Goal: Task Accomplishment & Management: Complete application form

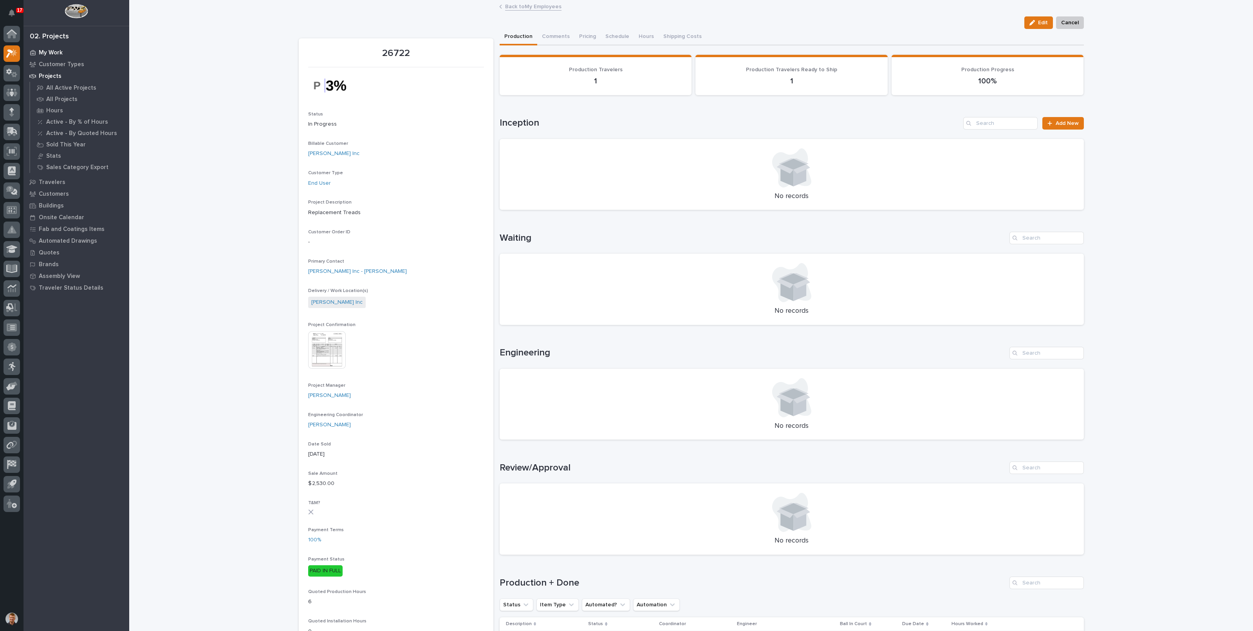
click at [57, 52] on p "My Work" at bounding box center [51, 52] width 24 height 7
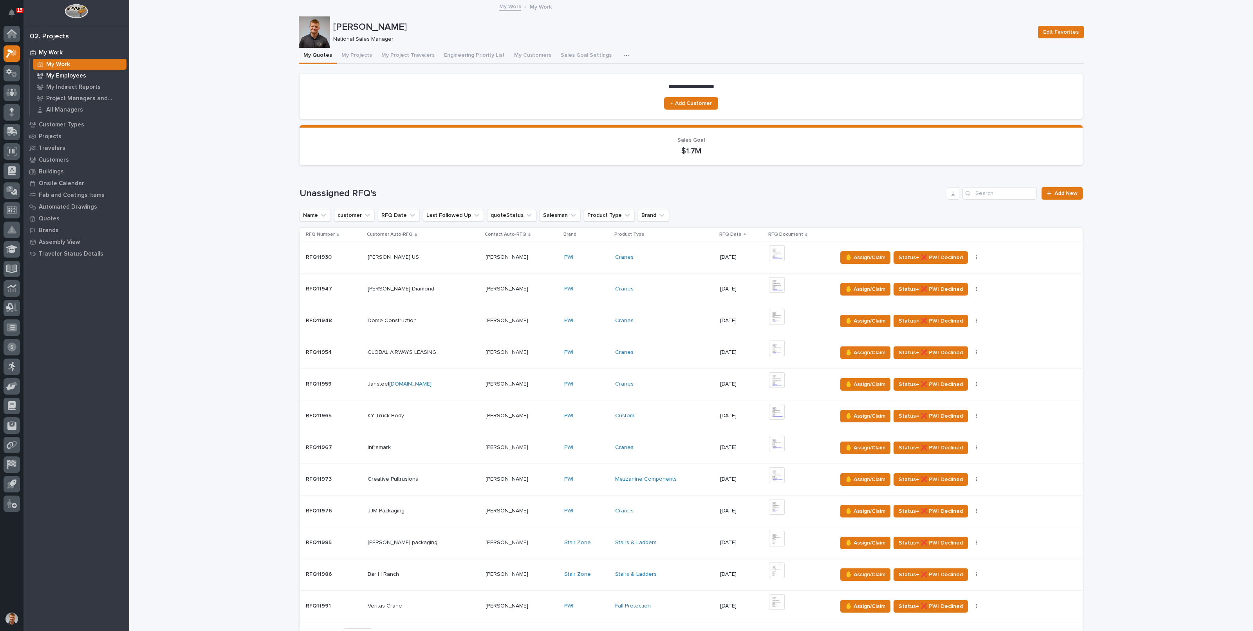
click at [76, 74] on p "My Employees" at bounding box center [66, 75] width 40 height 7
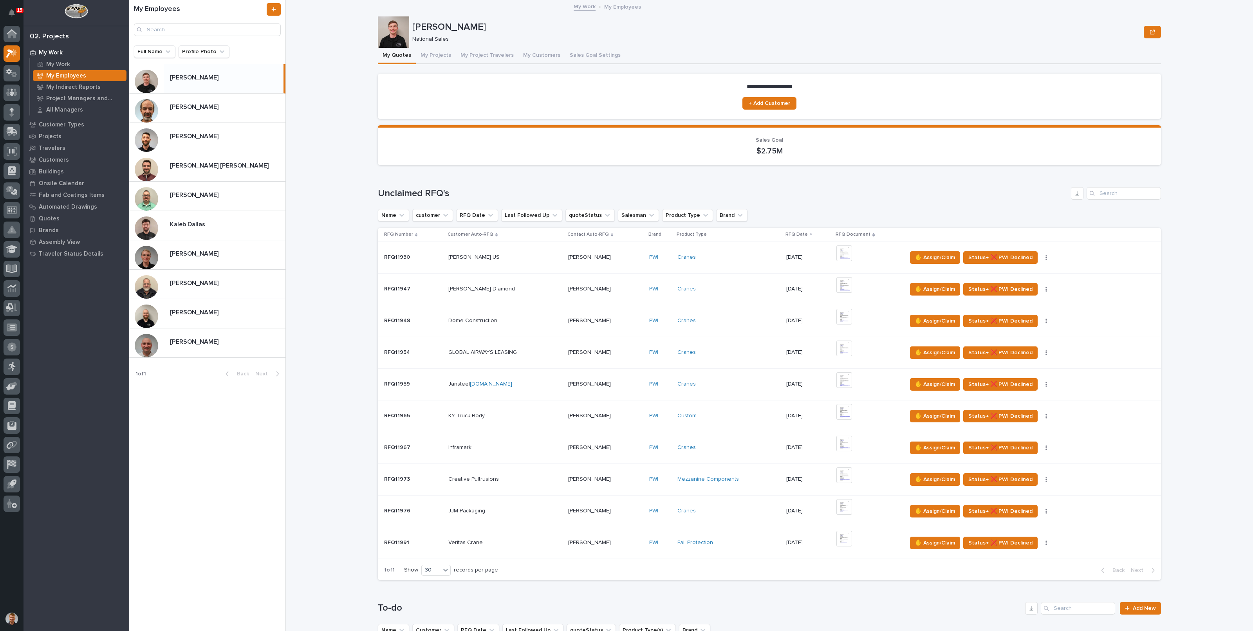
click at [333, 125] on div "**********" at bounding box center [774, 315] width 958 height 631
click at [232, 110] on p at bounding box center [226, 106] width 112 height 7
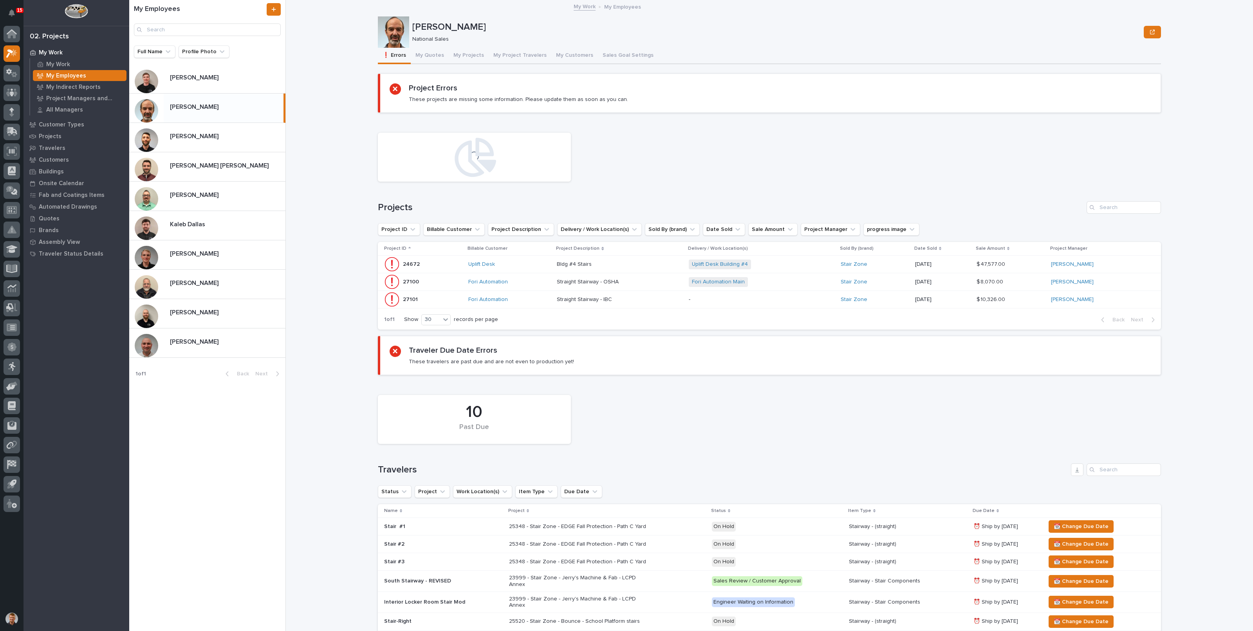
click at [460, 53] on button "My Projects" at bounding box center [469, 56] width 40 height 16
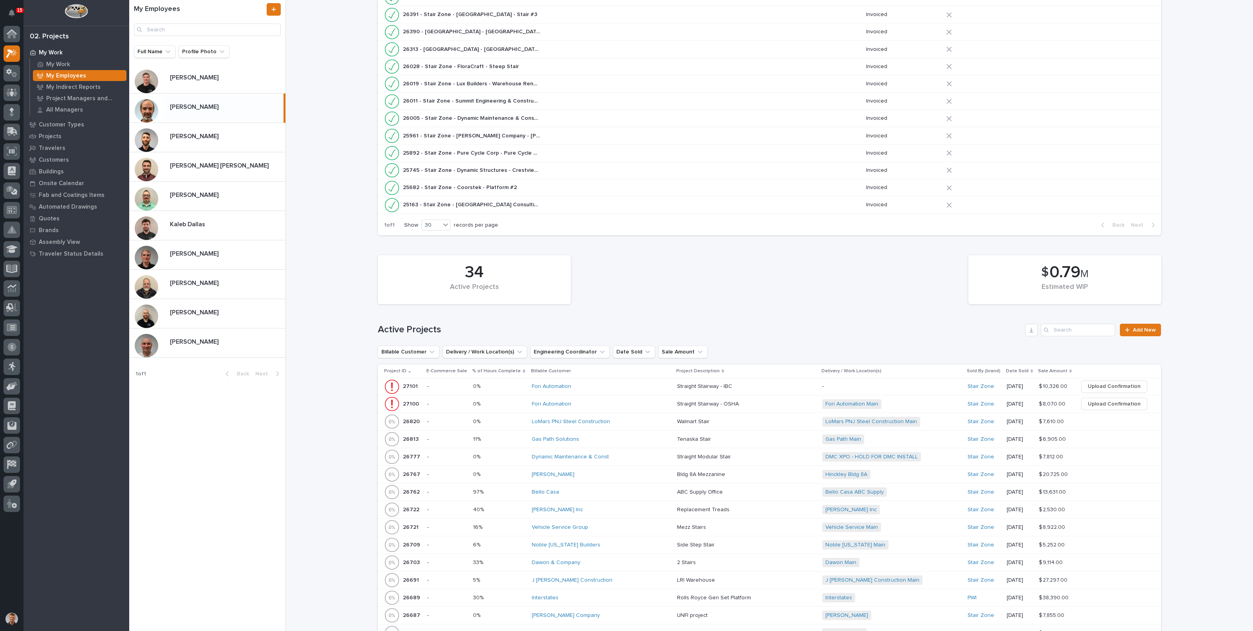
scroll to position [294, 0]
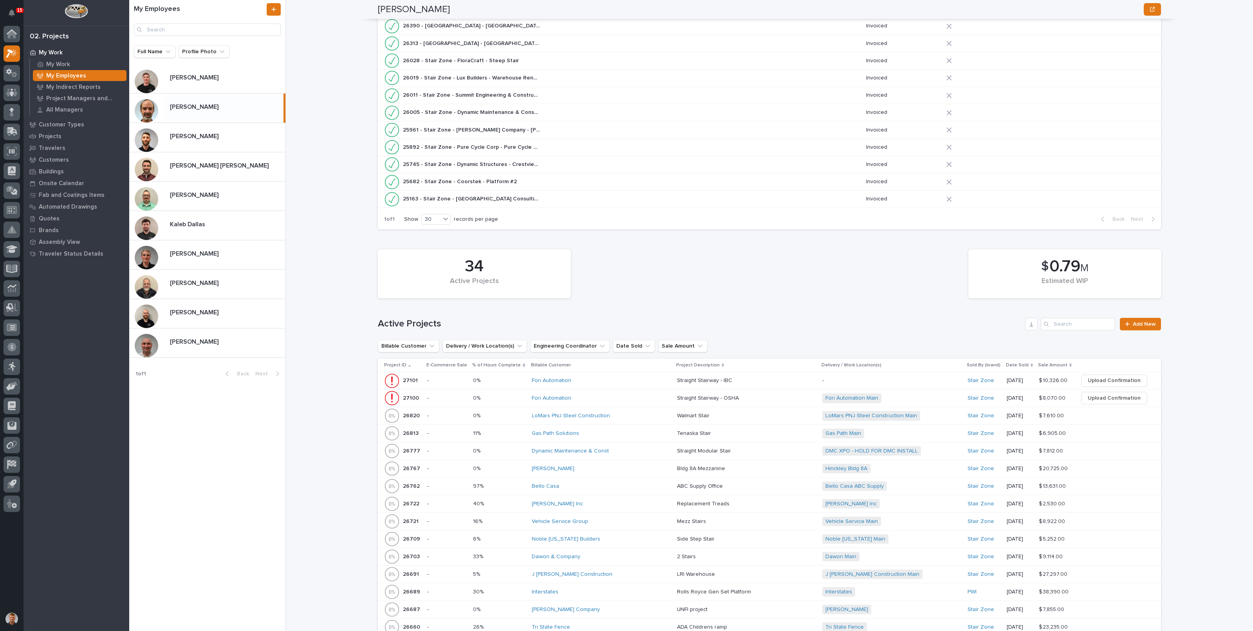
click at [519, 450] on p at bounding box center [499, 451] width 52 height 7
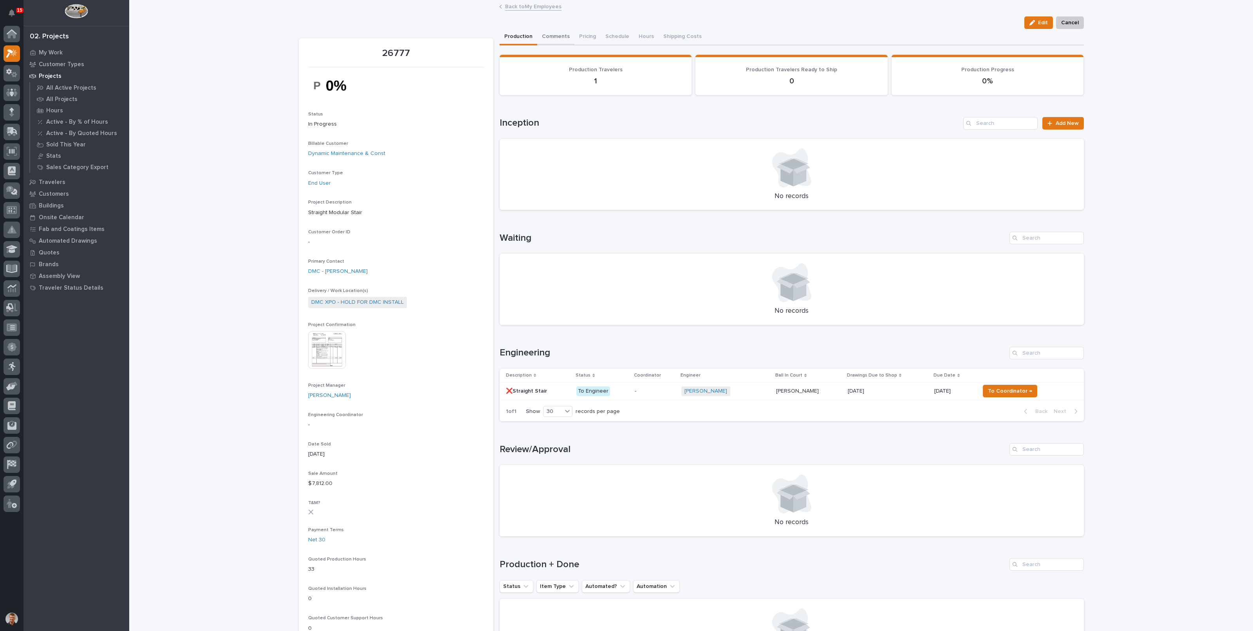
click at [547, 29] on button "Comments" at bounding box center [555, 37] width 37 height 16
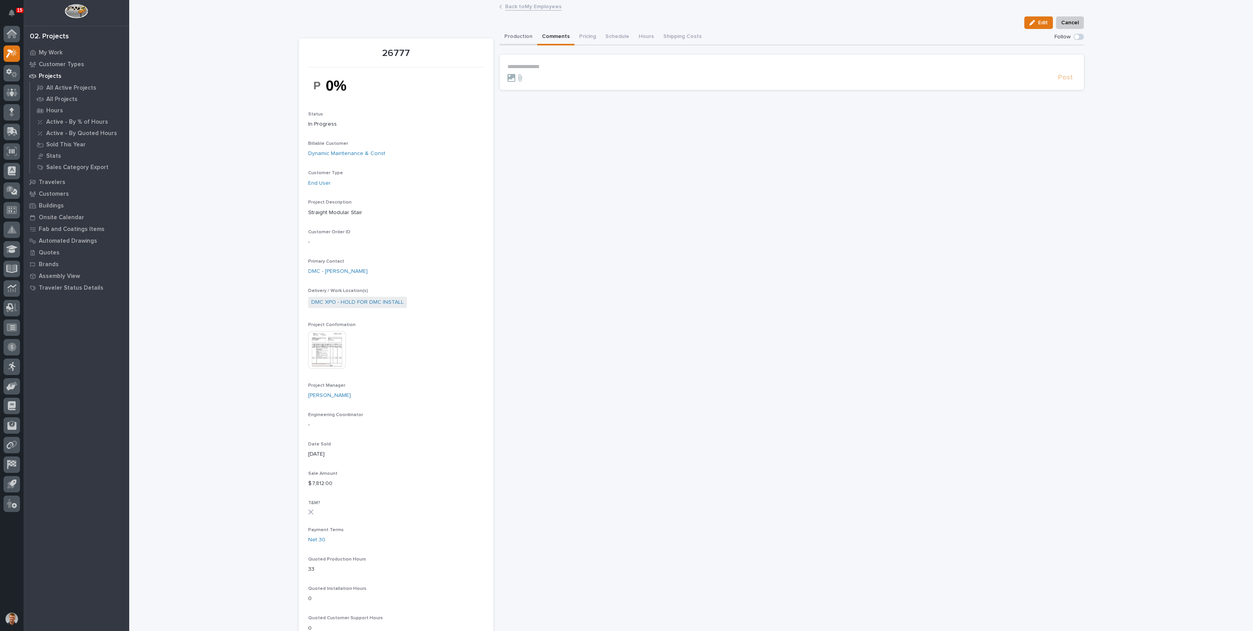
click at [514, 38] on button "Production" at bounding box center [519, 37] width 38 height 16
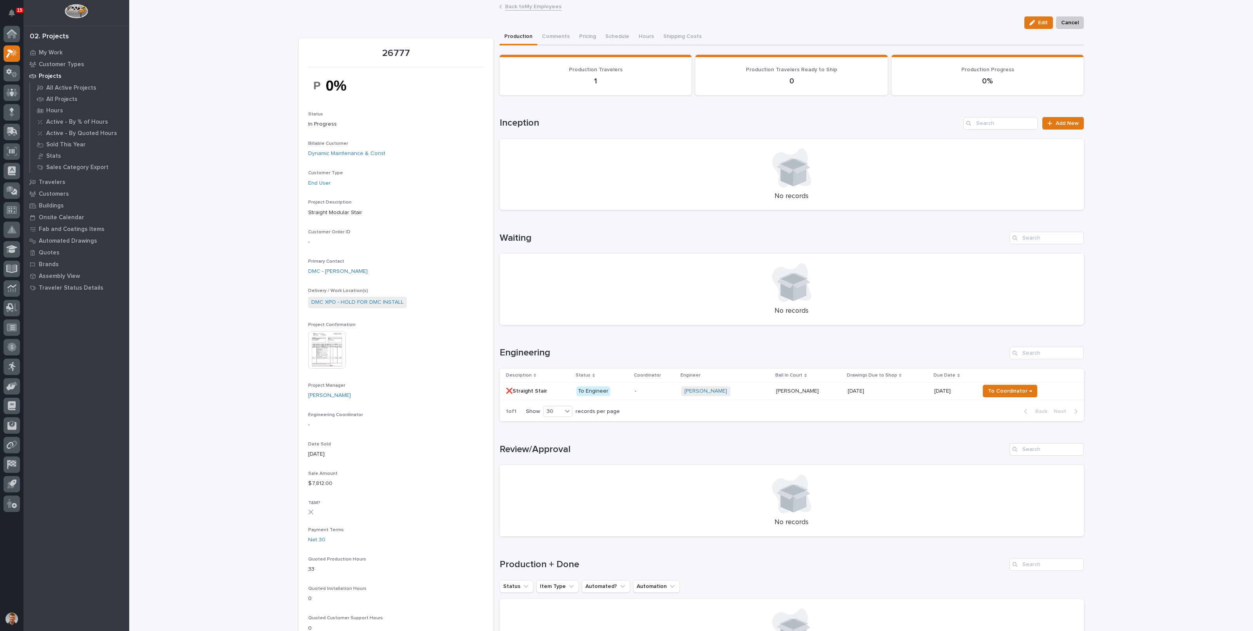
click at [323, 344] on img at bounding box center [327, 350] width 38 height 38
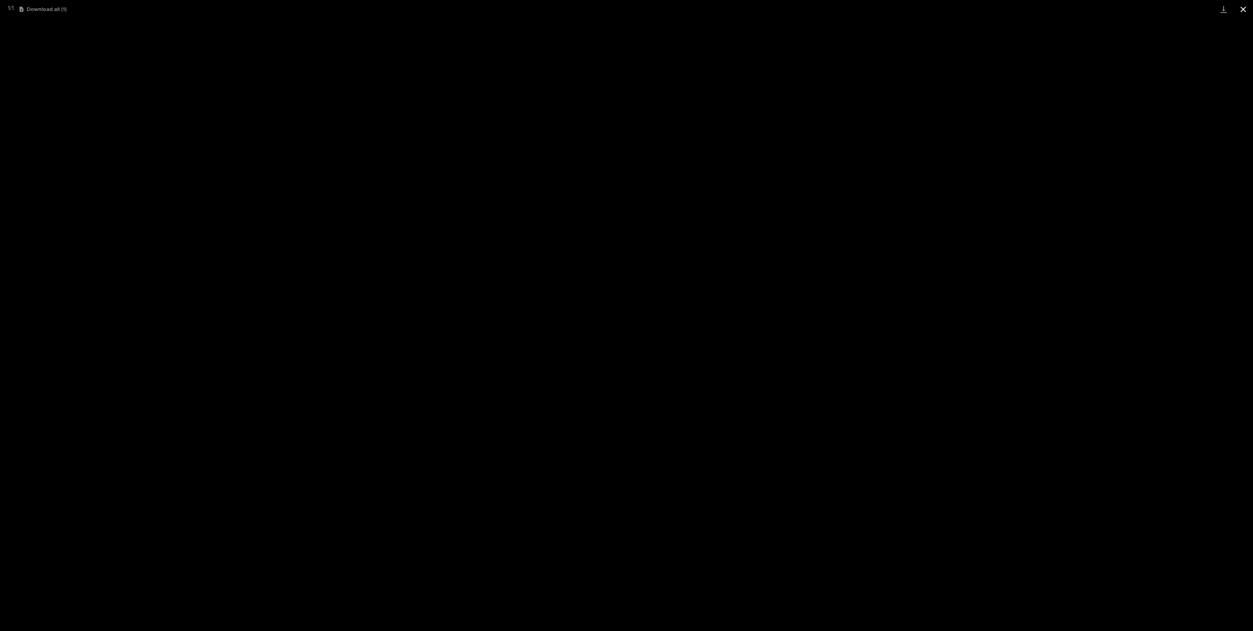
click at [1241, 13] on button "Close gallery" at bounding box center [1244, 9] width 20 height 18
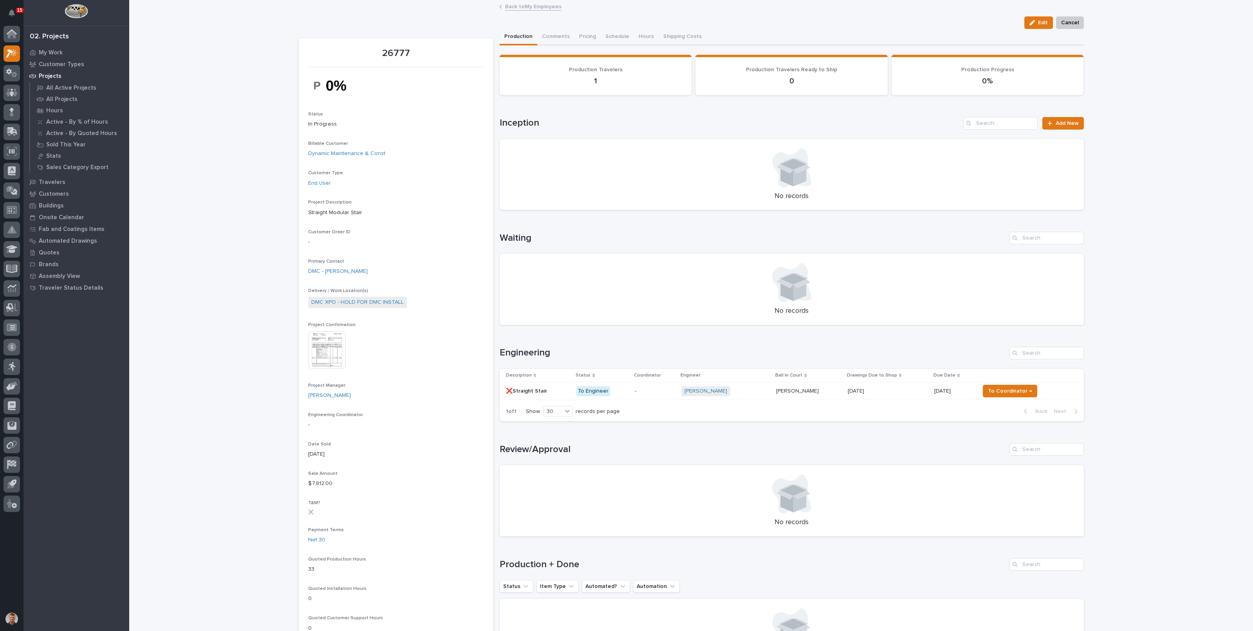
click at [157, 69] on div "Loading... Saving… Loading... Saving… 26777 Edit Cancel Edit Cancel 26777 Statu…" at bounding box center [691, 520] width 1124 height 1038
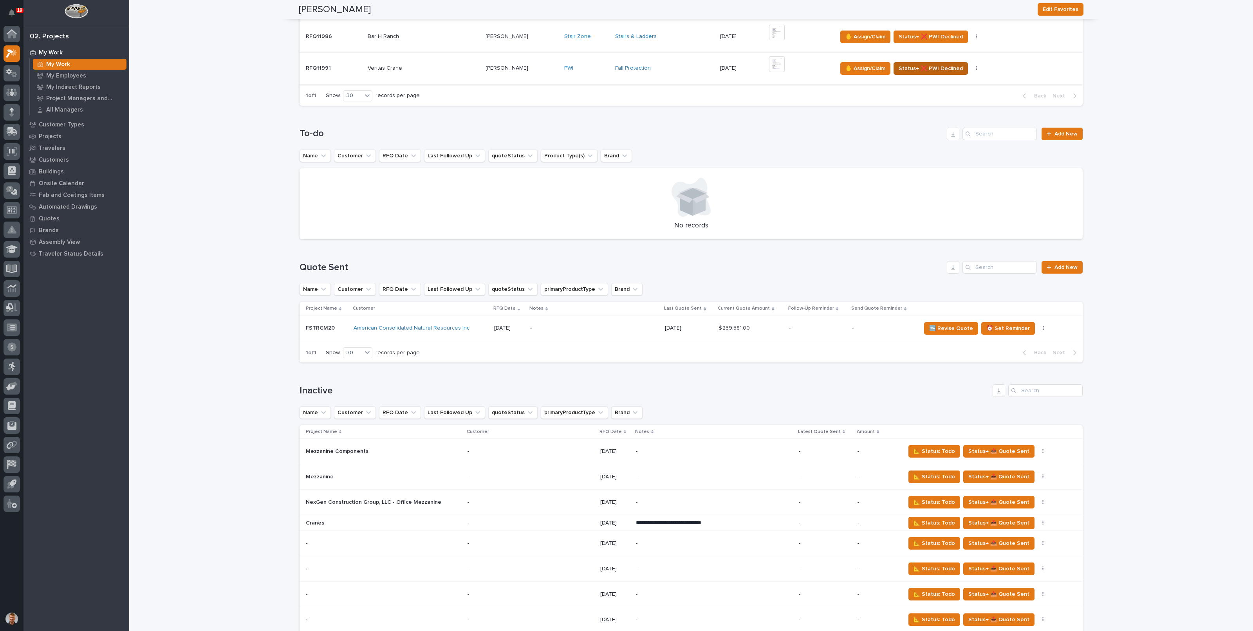
scroll to position [490, 0]
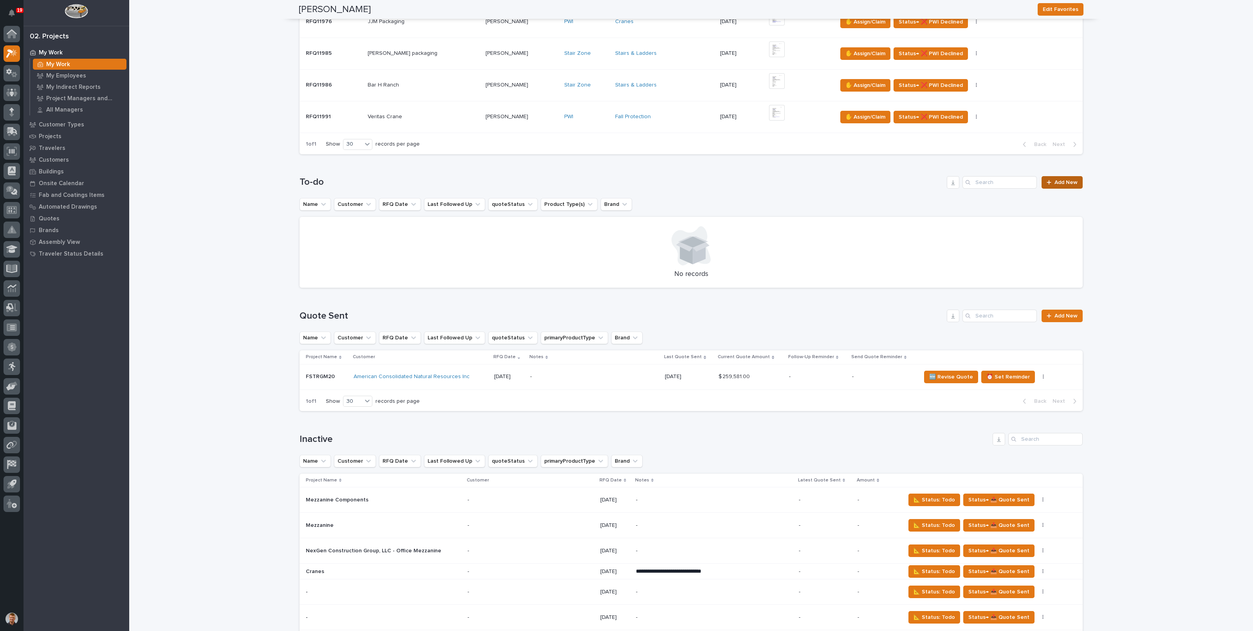
click at [1053, 184] on link "Add New" at bounding box center [1062, 182] width 41 height 13
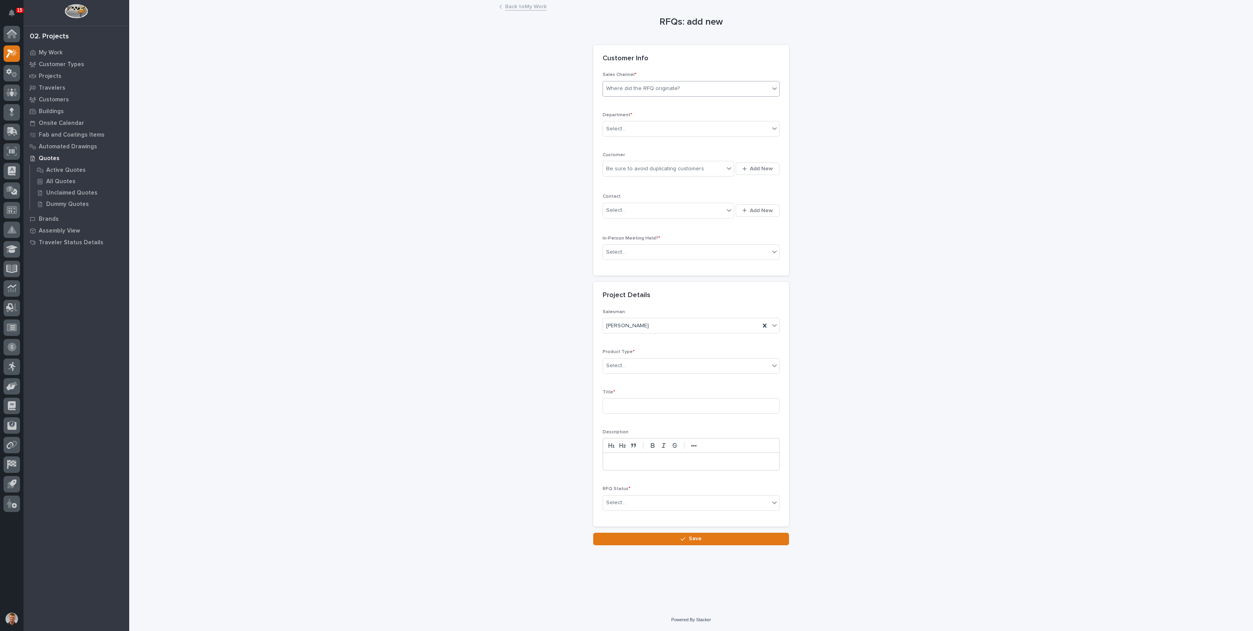
click at [697, 90] on div "Where did the RFQ originate?" at bounding box center [686, 88] width 166 height 13
click at [621, 129] on div "Select..." at bounding box center [616, 129] width 20 height 8
click at [625, 143] on span "National Sales" at bounding box center [626, 143] width 40 height 9
click at [625, 170] on div "Be sure to avoid duplicating customers" at bounding box center [655, 169] width 98 height 8
type input "*****"
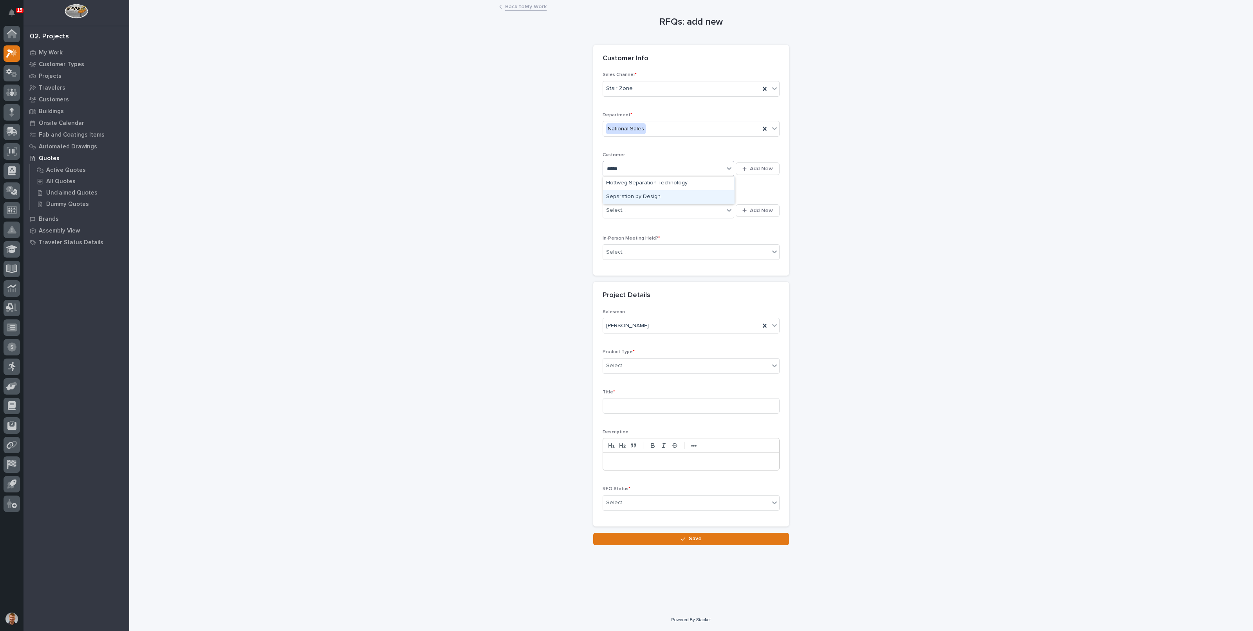
click at [633, 195] on div "Separation by Design" at bounding box center [668, 197] width 131 height 14
click at [634, 207] on div "Select..." at bounding box center [663, 210] width 121 height 13
click at [634, 208] on div "Select..." at bounding box center [663, 210] width 121 height 13
click at [649, 251] on div "Select..." at bounding box center [686, 252] width 166 height 13
click at [619, 279] on div "No" at bounding box center [691, 280] width 176 height 14
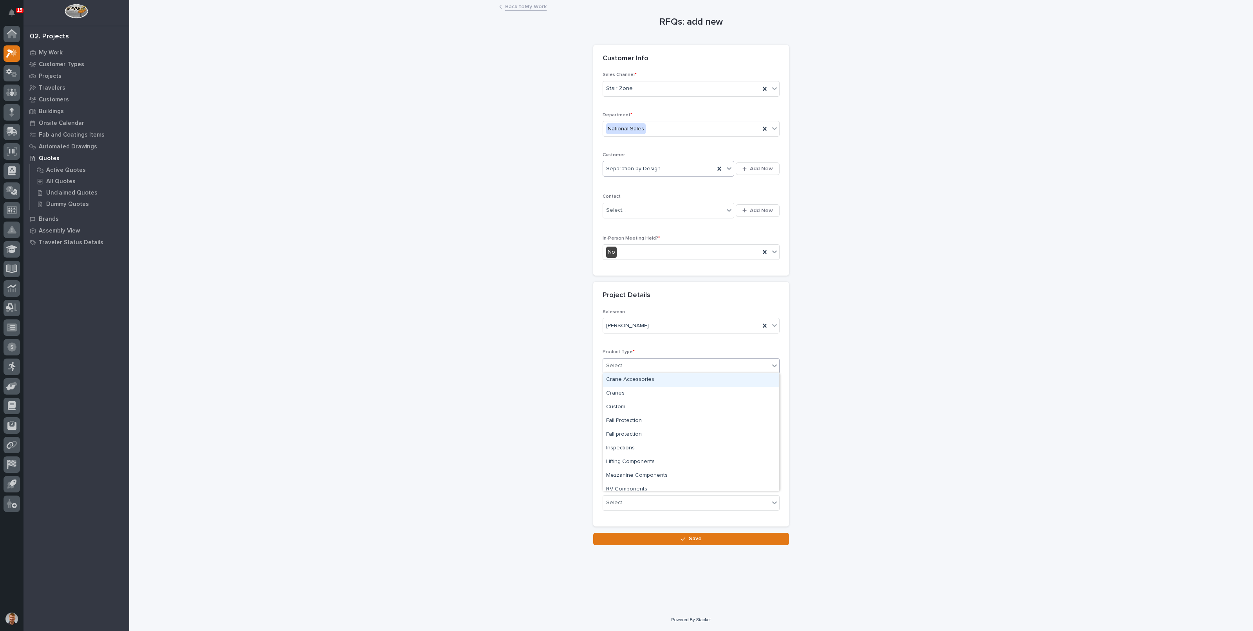
click at [635, 361] on div "Select..." at bounding box center [686, 365] width 166 height 13
click at [635, 482] on div "Stairs & Ladders" at bounding box center [691, 484] width 176 height 14
click at [632, 408] on input at bounding box center [691, 406] width 177 height 16
type input "Fontana Step Assembly"
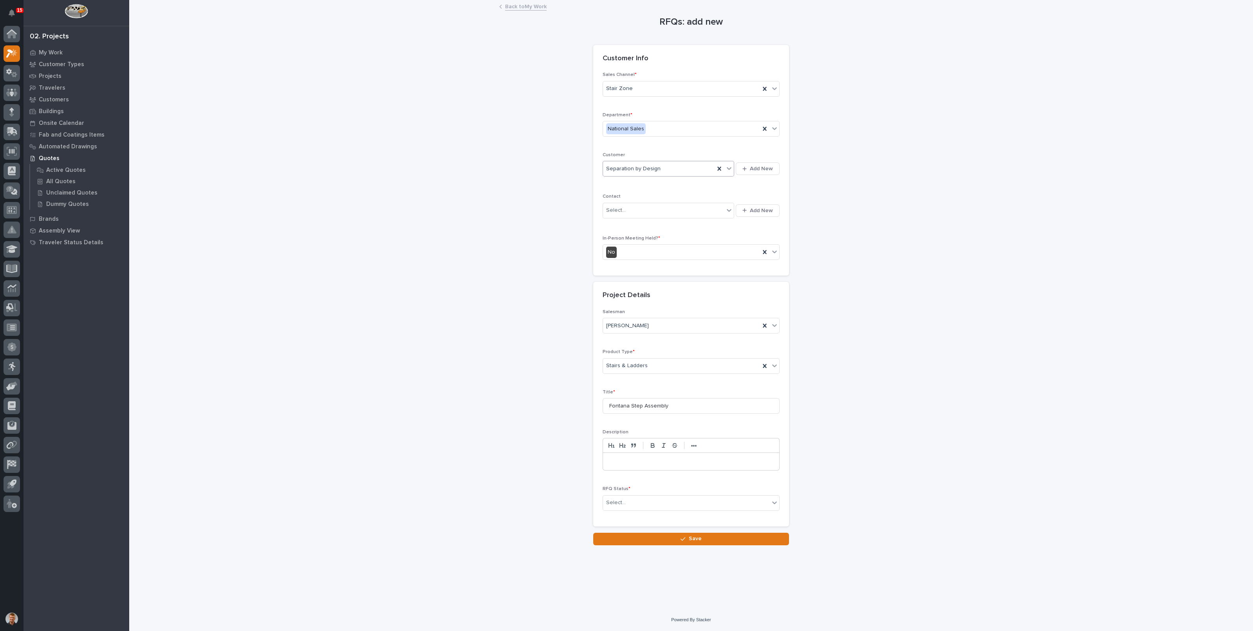
click at [644, 459] on p at bounding box center [691, 462] width 164 height 8
click at [646, 500] on div "Select..." at bounding box center [686, 503] width 166 height 13
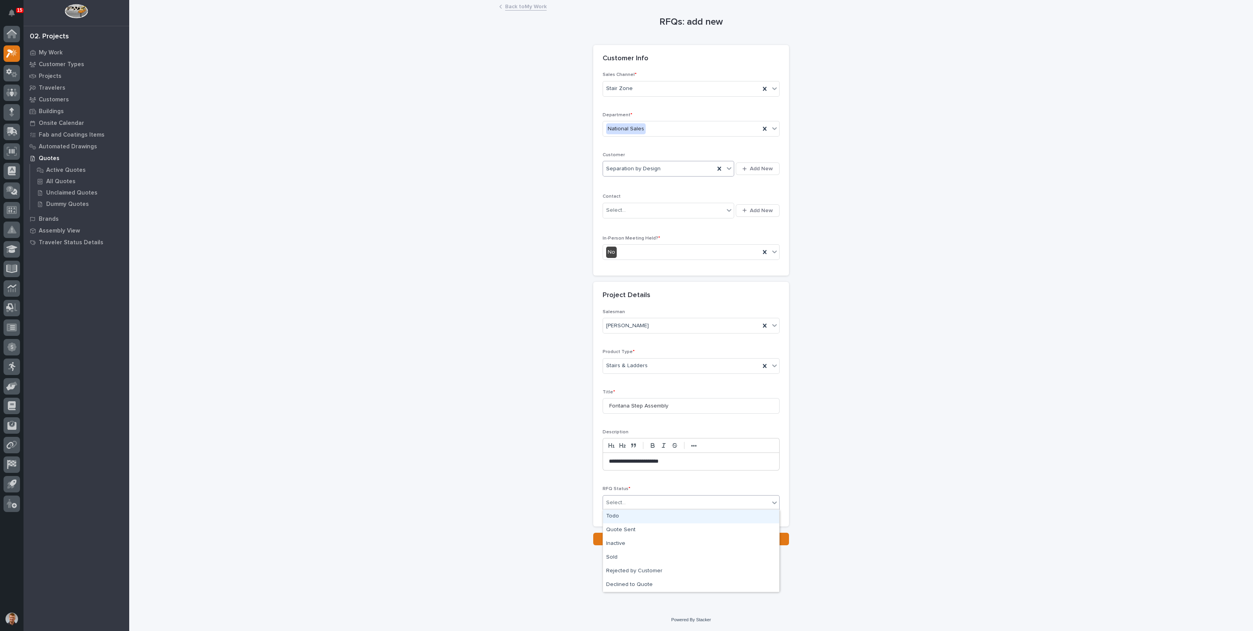
click at [637, 516] on div "Todo" at bounding box center [691, 517] width 176 height 14
click at [649, 536] on button "Save" at bounding box center [691, 539] width 196 height 13
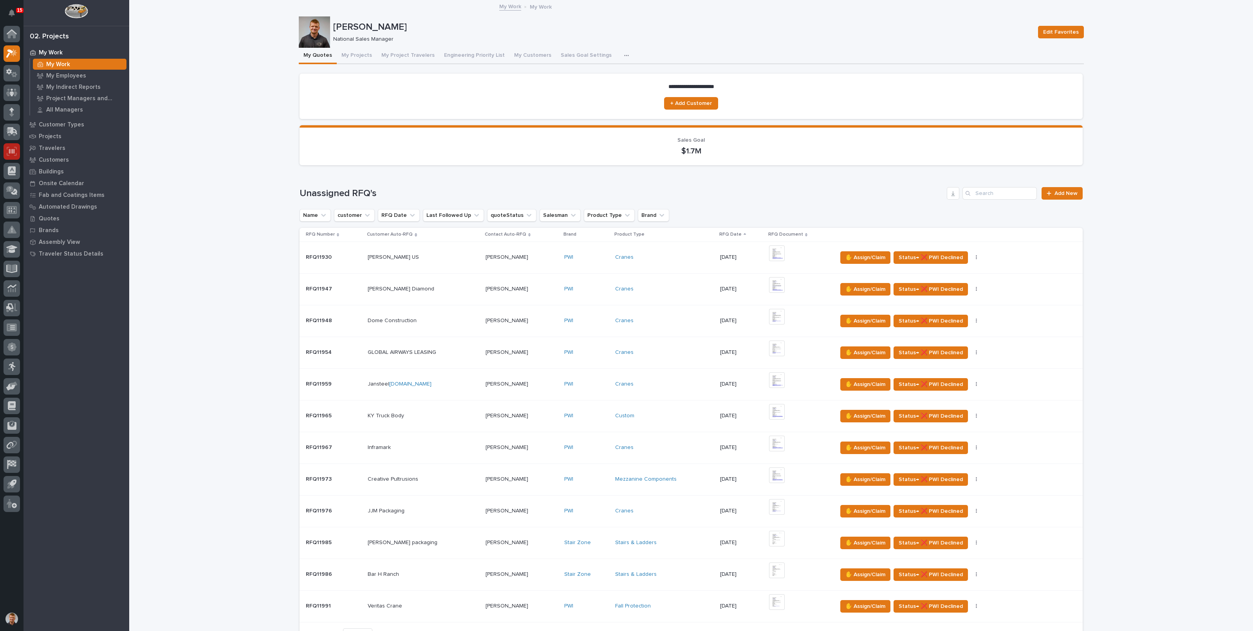
scroll to position [490, 0]
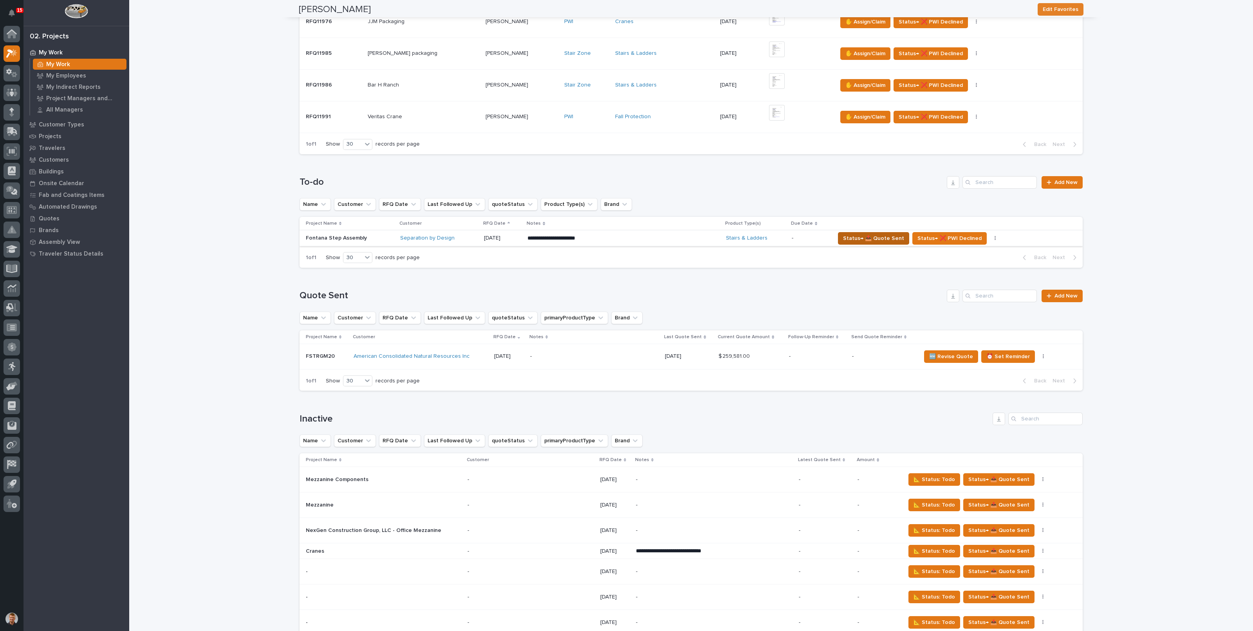
click at [866, 234] on span "Status→ 📤 Quote Sent" at bounding box center [873, 238] width 61 height 9
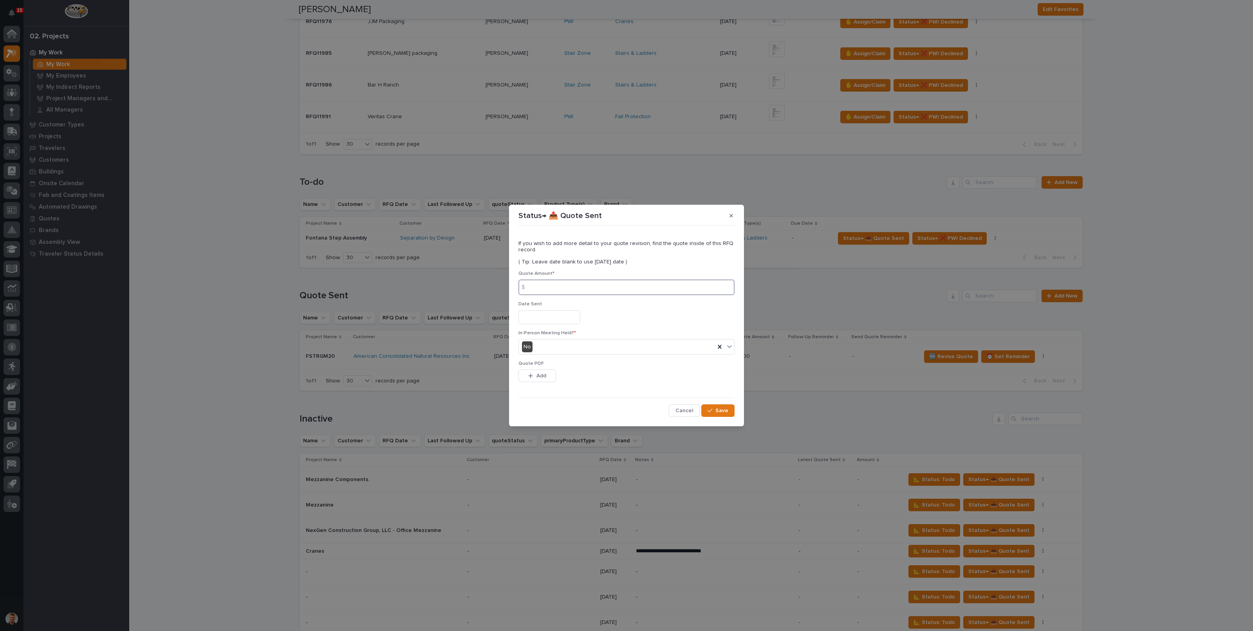
click at [571, 285] on input at bounding box center [626, 288] width 216 height 16
click at [542, 291] on input at bounding box center [626, 288] width 216 height 16
type input "14364"
click at [546, 323] on input "text" at bounding box center [549, 318] width 62 height 14
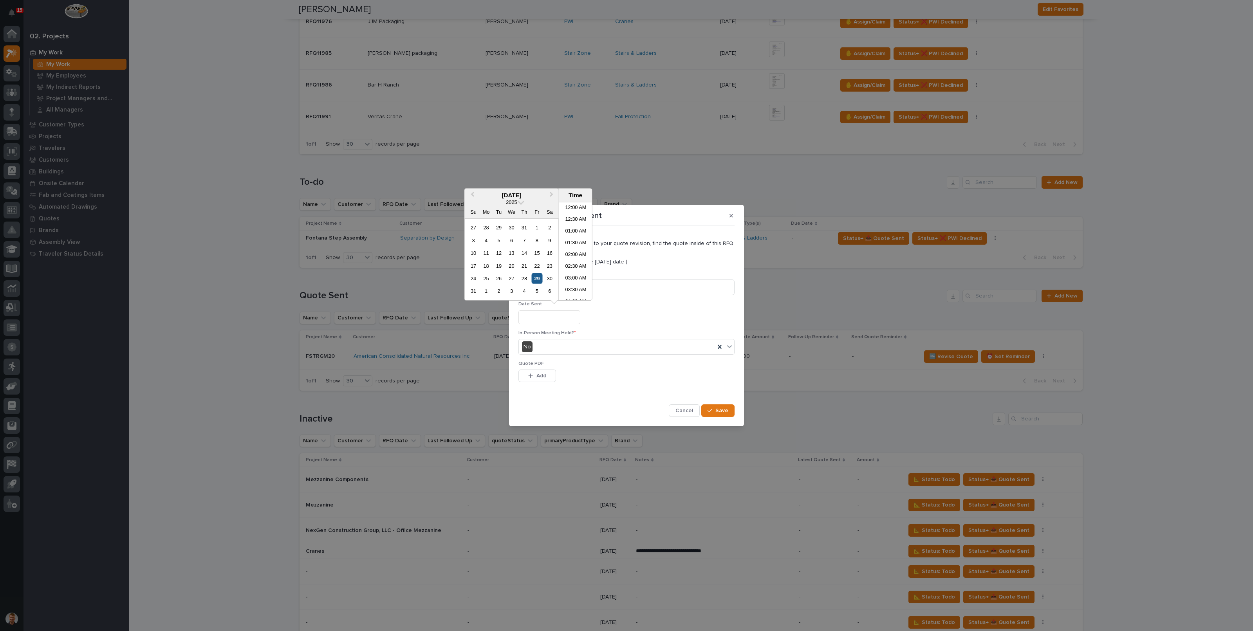
scroll to position [227, 0]
click at [537, 278] on div "29" at bounding box center [537, 278] width 11 height 11
type input "**********"
click at [538, 375] on span "Add" at bounding box center [542, 375] width 10 height 7
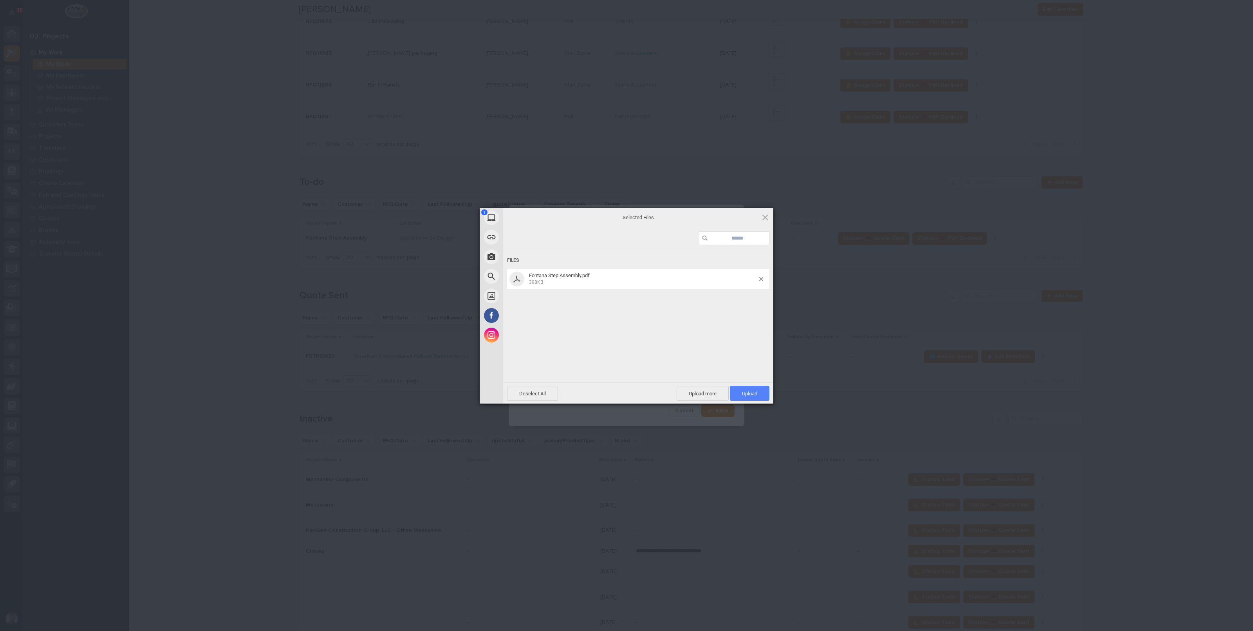
click at [747, 397] on span "Upload 1" at bounding box center [750, 393] width 40 height 15
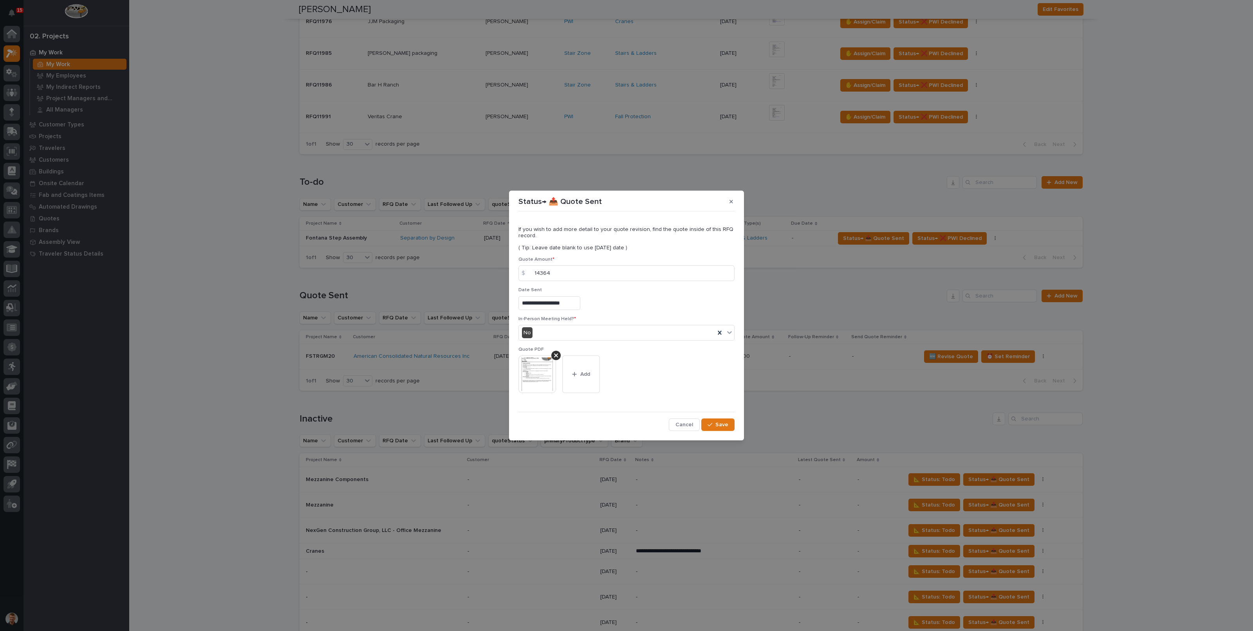
click at [718, 426] on span "Save" at bounding box center [721, 424] width 13 height 7
